Goal: Find specific page/section: Find specific page/section

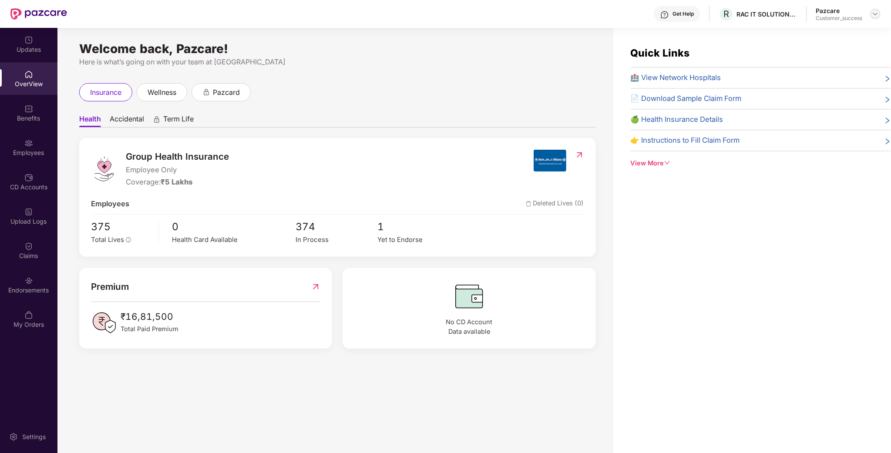
click at [874, 9] on div at bounding box center [875, 14] width 10 height 10
click at [789, 30] on div "Switch to partner view" at bounding box center [834, 34] width 113 height 17
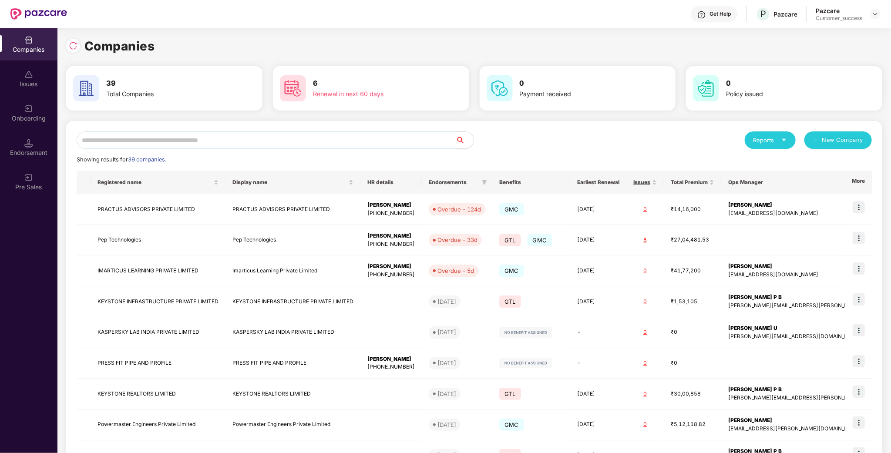
click at [165, 131] on div "Reports New Company Showing results for 39 companies. Registered name Display n…" at bounding box center [474, 332] width 816 height 422
click at [154, 143] on input "text" at bounding box center [266, 139] width 379 height 17
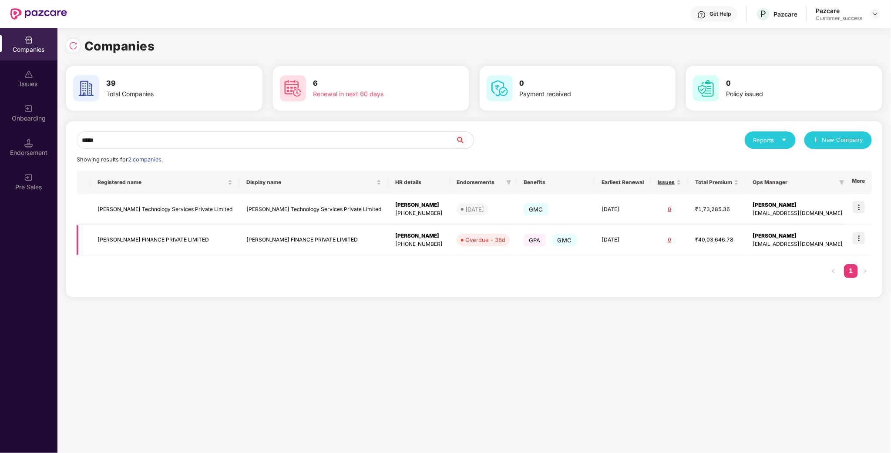
type input "*****"
click at [857, 234] on img at bounding box center [858, 238] width 12 height 12
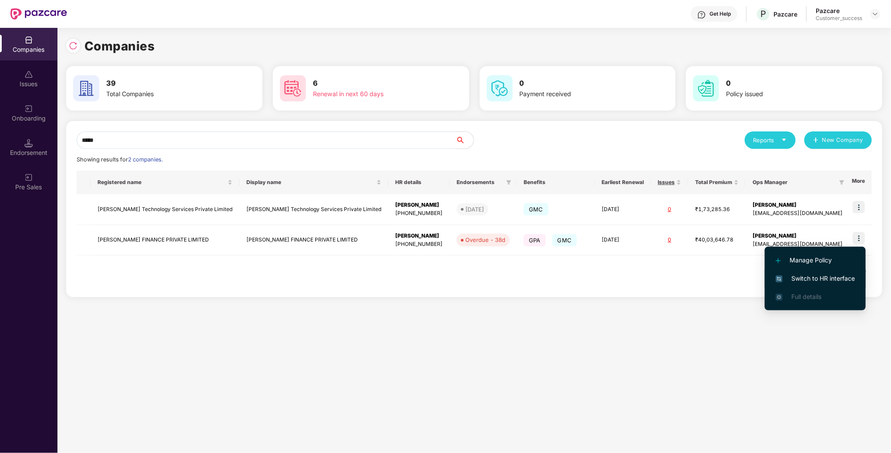
click at [808, 273] on li "Switch to HR interface" at bounding box center [814, 278] width 101 height 18
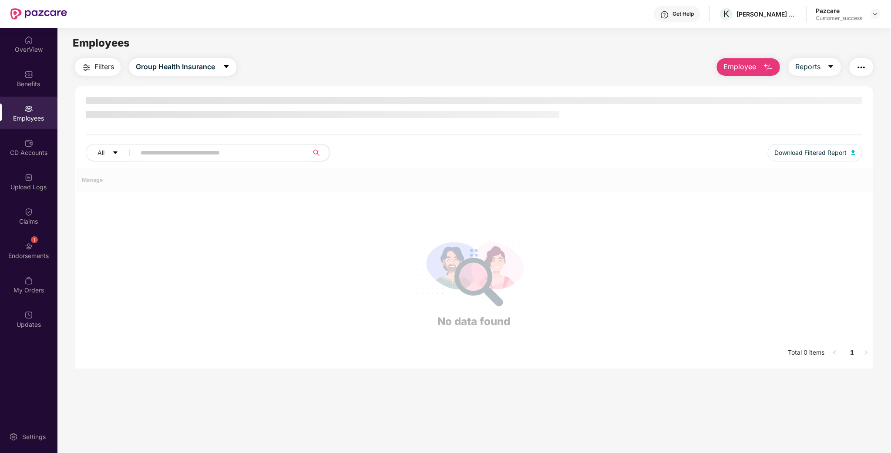
click at [145, 153] on span at bounding box center [219, 152] width 178 height 17
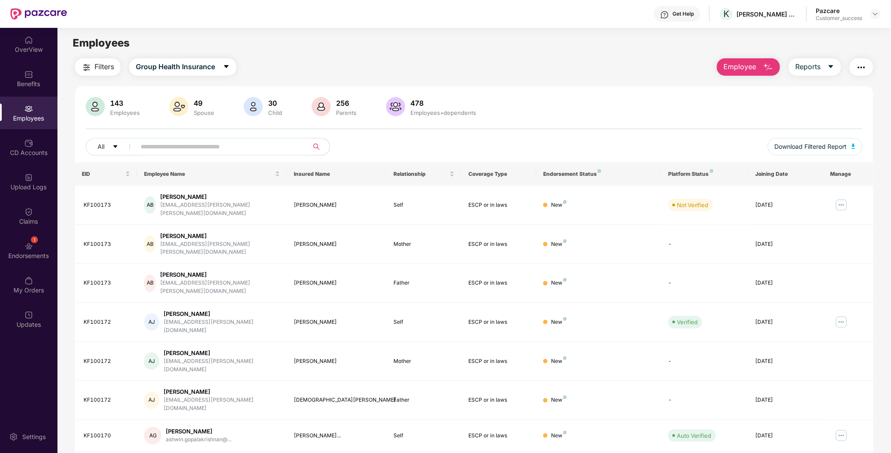
paste input "********"
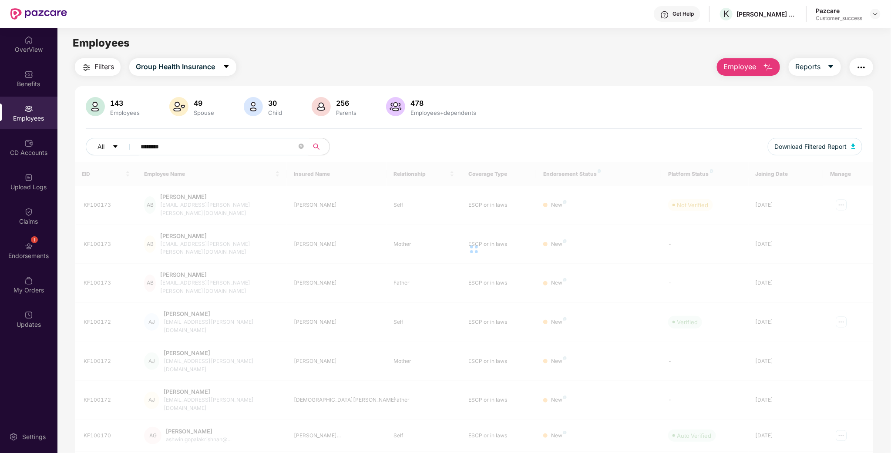
click at [145, 153] on input "********" at bounding box center [219, 146] width 156 height 13
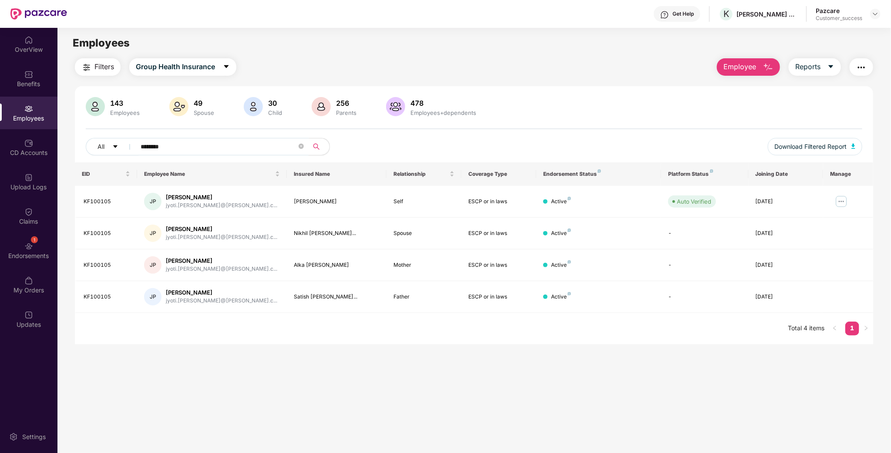
type input "********"
click at [33, 172] on div "Upload Logs" at bounding box center [28, 181] width 57 height 33
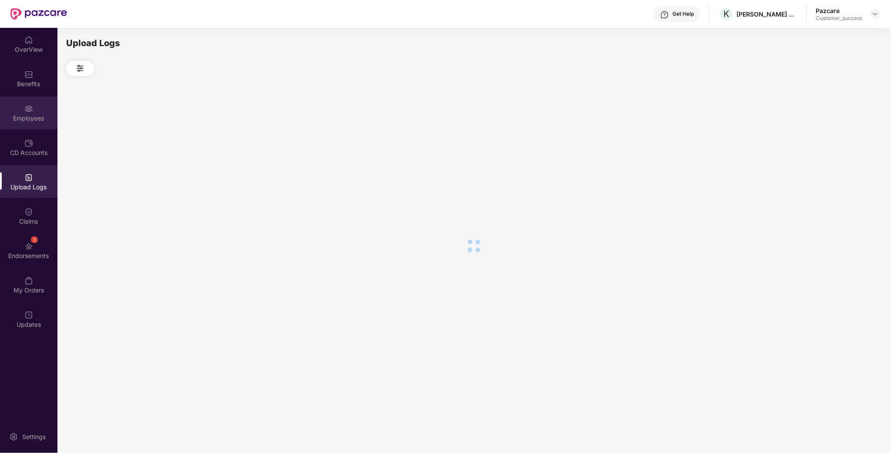
click at [31, 97] on div "Employees" at bounding box center [28, 113] width 57 height 33
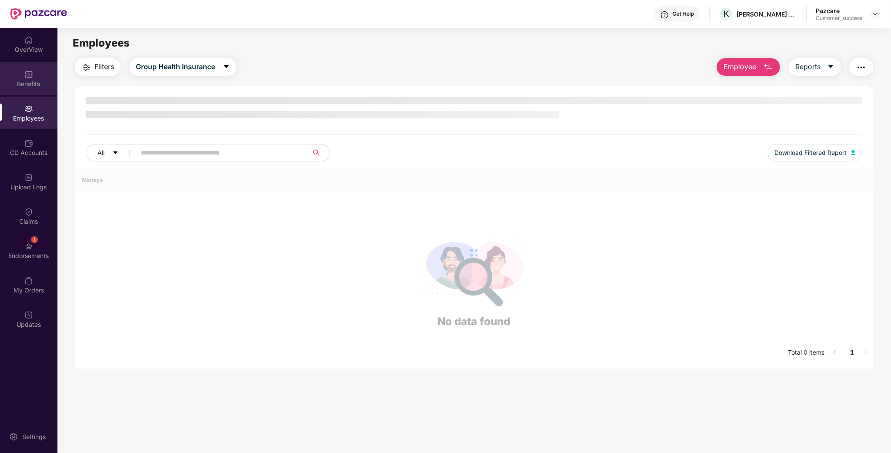
click at [34, 85] on div "Benefits" at bounding box center [28, 84] width 57 height 9
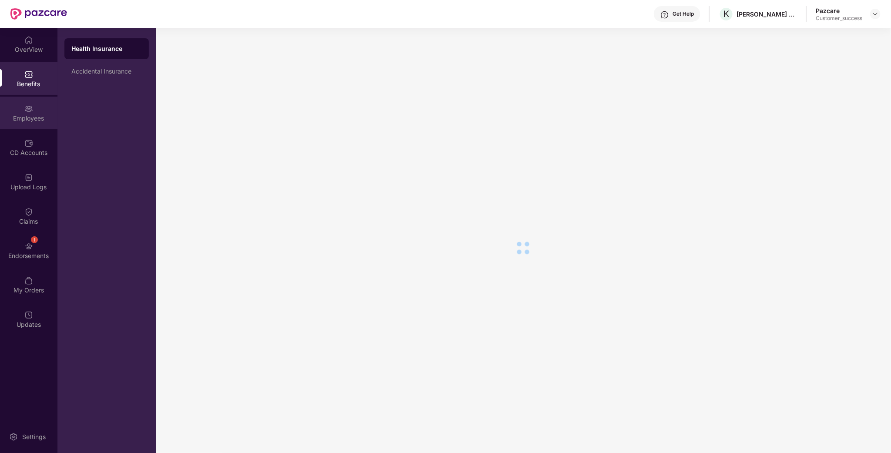
click at [30, 128] on div "Employees" at bounding box center [28, 113] width 57 height 33
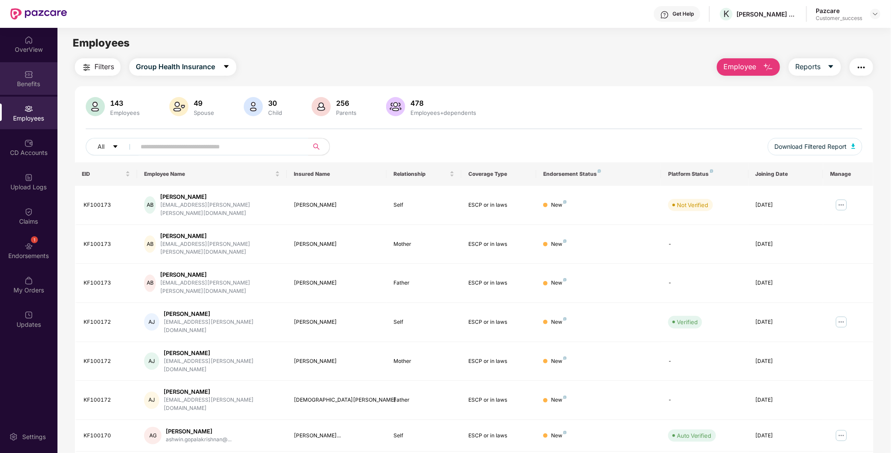
click at [26, 67] on div "Benefits" at bounding box center [28, 78] width 57 height 33
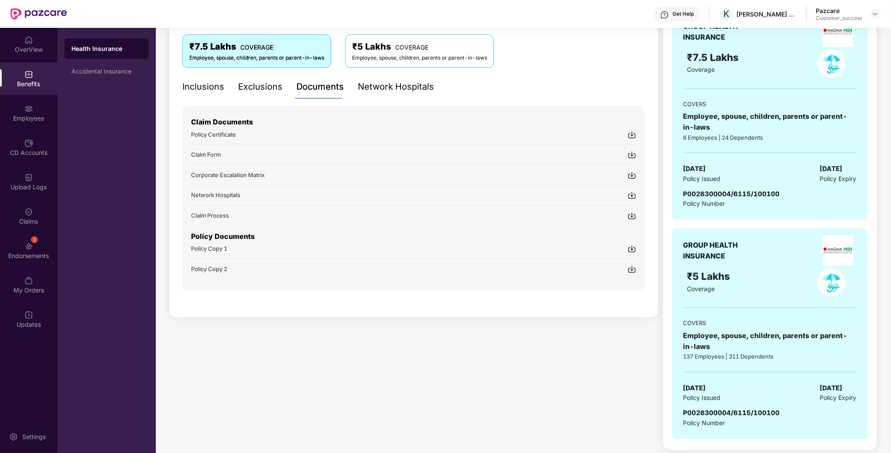
scroll to position [151, 0]
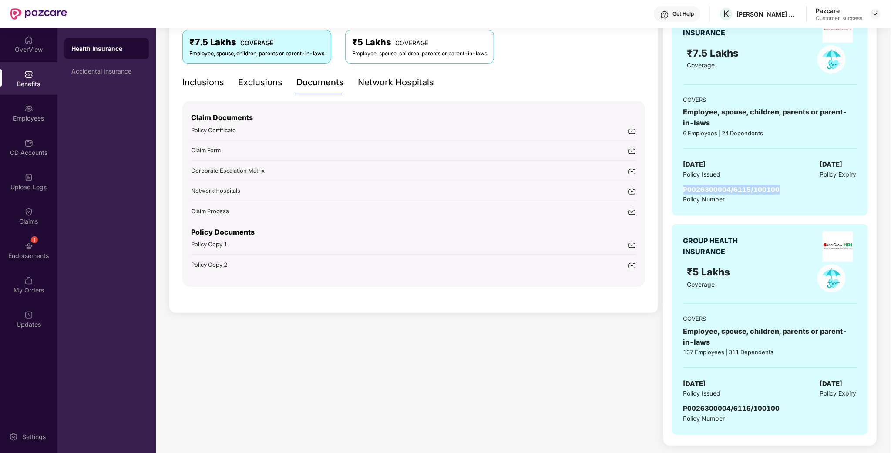
drag, startPoint x: 787, startPoint y: 189, endPoint x: 680, endPoint y: 191, distance: 107.5
click at [680, 191] on div "GROUP HEALTH INSURANCE ₹7.5 Lakhs Coverage COVERS Employee, spouse, children, p…" at bounding box center [770, 110] width 196 height 211
copy span "P0026300004/6115/100100"
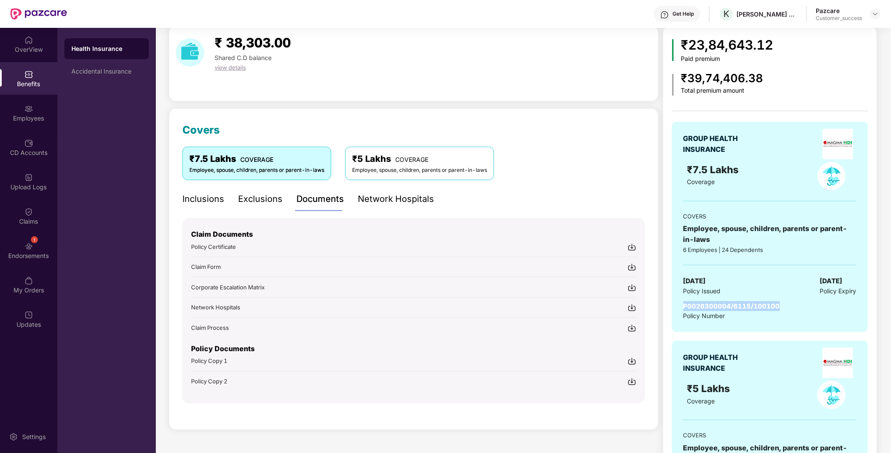
scroll to position [0, 0]
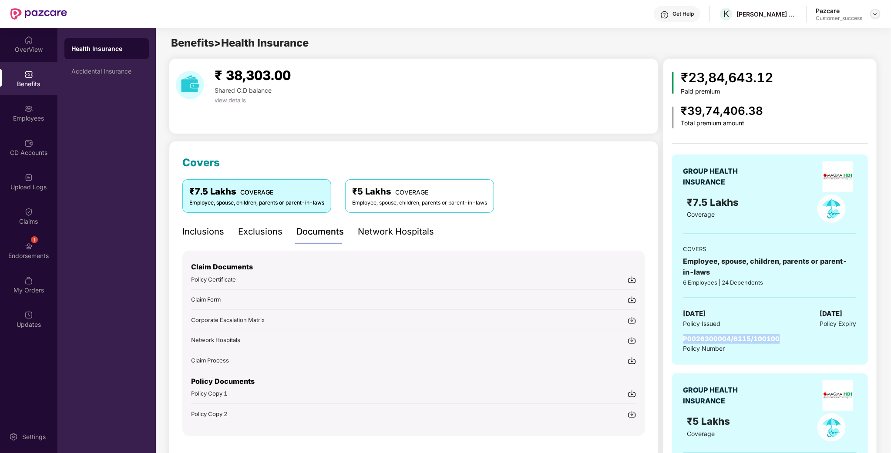
click at [873, 14] on img at bounding box center [874, 13] width 7 height 7
click at [834, 35] on div "Switch to partner view" at bounding box center [834, 34] width 113 height 17
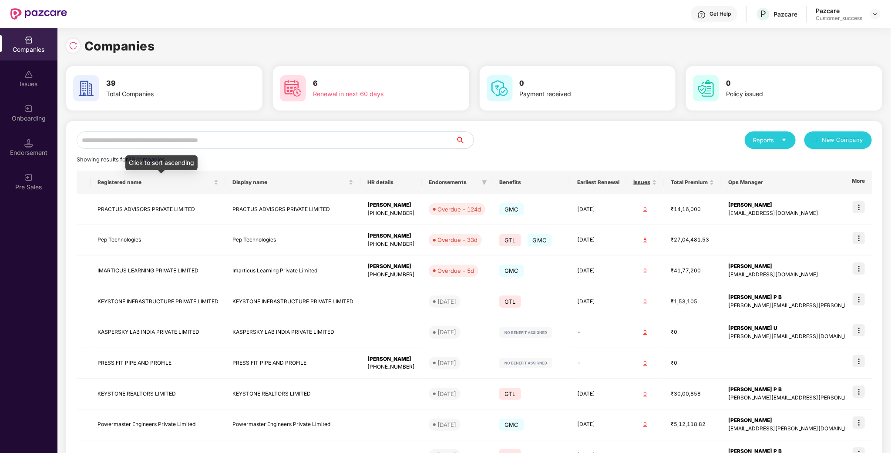
click at [198, 139] on input "text" at bounding box center [266, 139] width 379 height 17
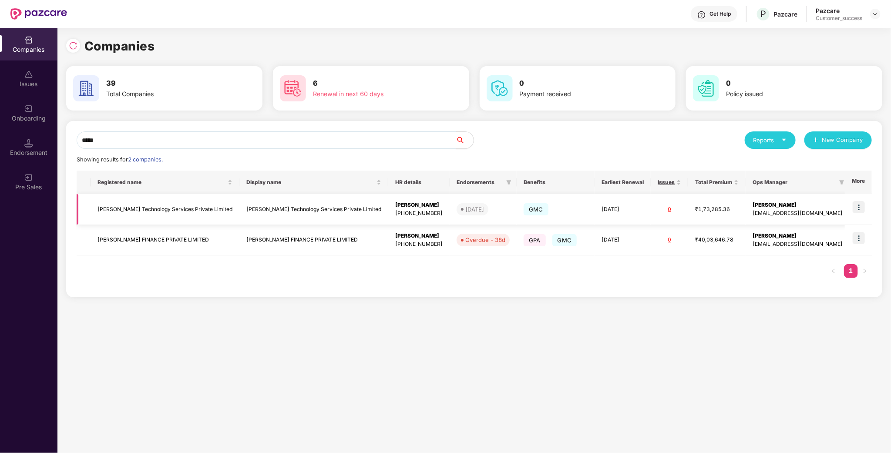
type input "*****"
click at [857, 211] on img at bounding box center [858, 207] width 12 height 12
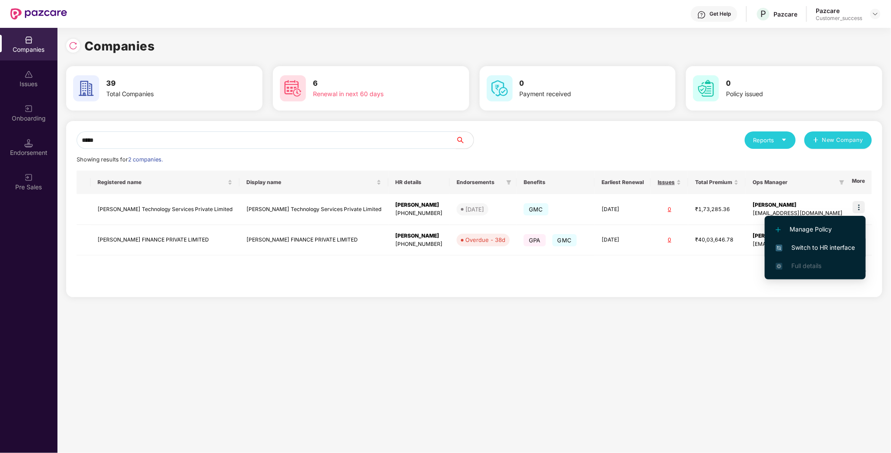
click at [843, 249] on span "Switch to HR interface" at bounding box center [814, 248] width 79 height 10
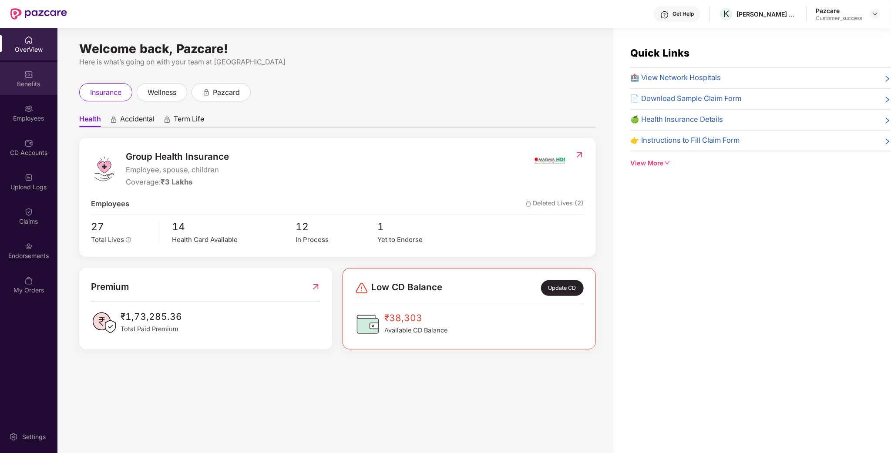
click at [42, 92] on div "Benefits" at bounding box center [28, 78] width 57 height 33
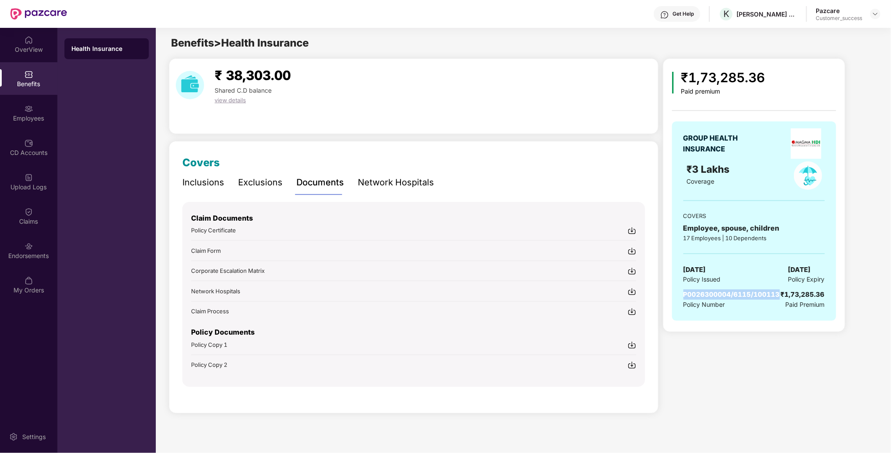
drag, startPoint x: 782, startPoint y: 296, endPoint x: 680, endPoint y: 300, distance: 101.9
click at [680, 300] on div "GROUP HEALTH INSURANCE ₹3 Lakhs Coverage COVERS Employee, spouse, children 17 E…" at bounding box center [754, 220] width 164 height 199
copy span "P0026300004/6115/100113"
